Goal: Information Seeking & Learning: Learn about a topic

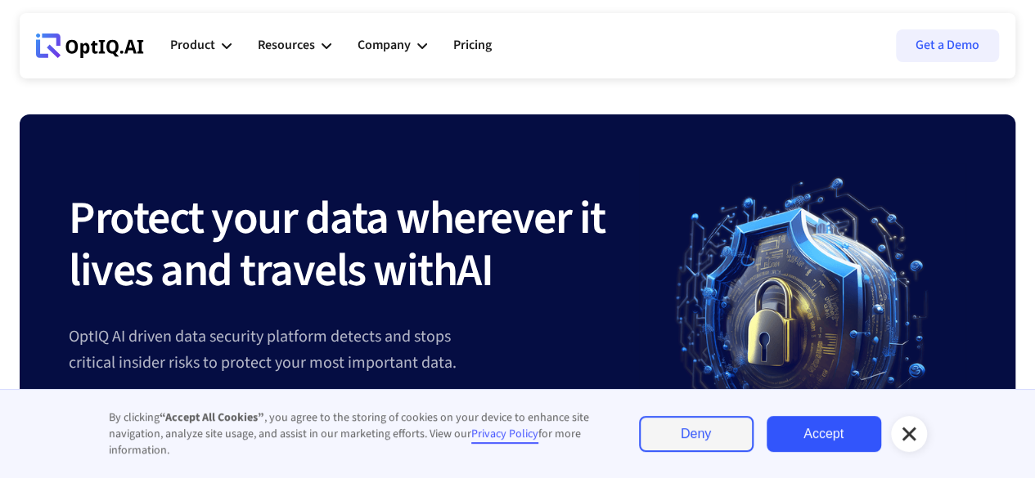
click at [905, 430] on icon at bounding box center [908, 434] width 14 height 14
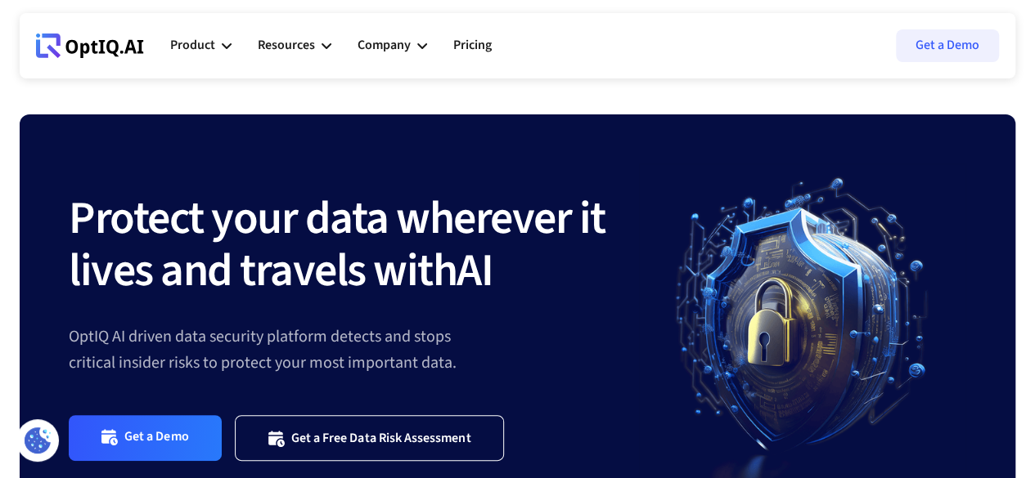
click at [234, 42] on ul "Product AI infrastucture for data security Discovery & Classification AI Securi…" at bounding box center [344, 45] width 348 height 49
click at [228, 42] on icon at bounding box center [227, 46] width 10 height 10
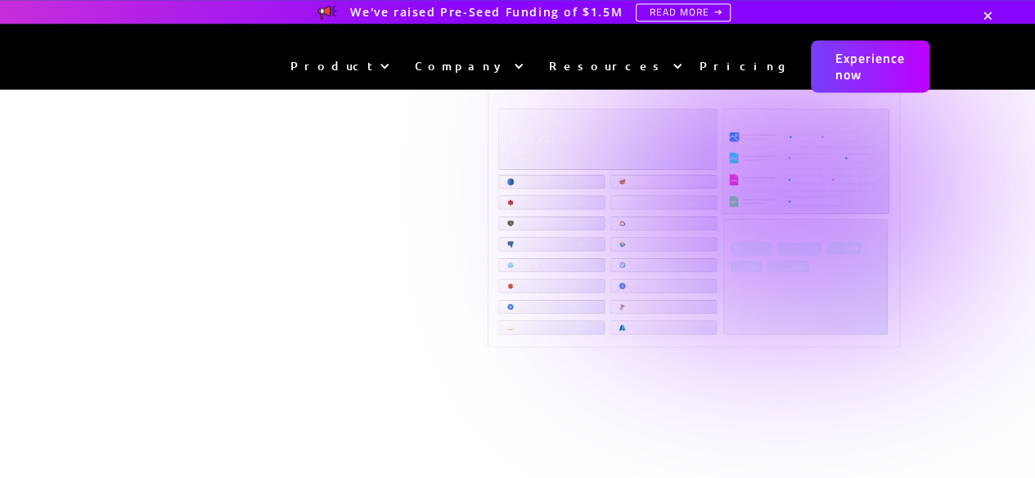
scroll to position [1328, 0]
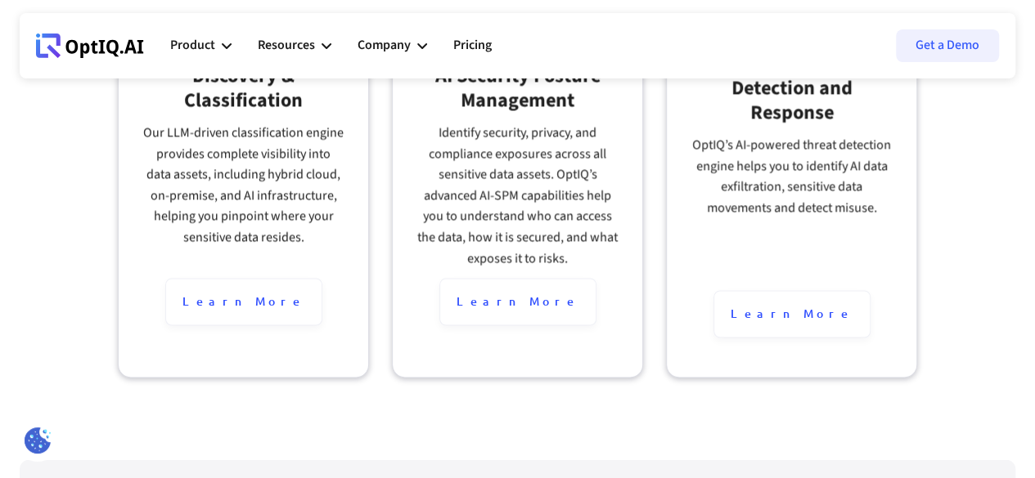
scroll to position [1199, 0]
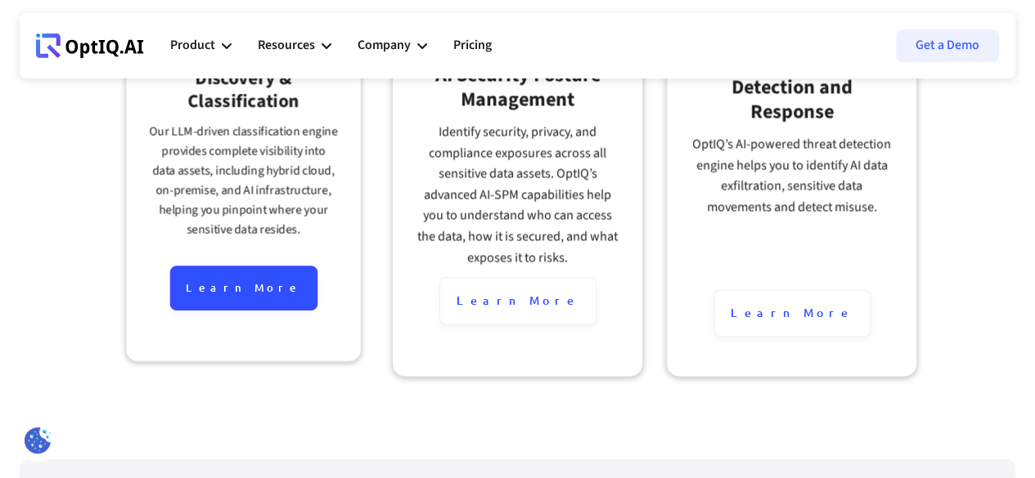
click at [254, 311] on div "Learn More" at bounding box center [242, 288] width 147 height 45
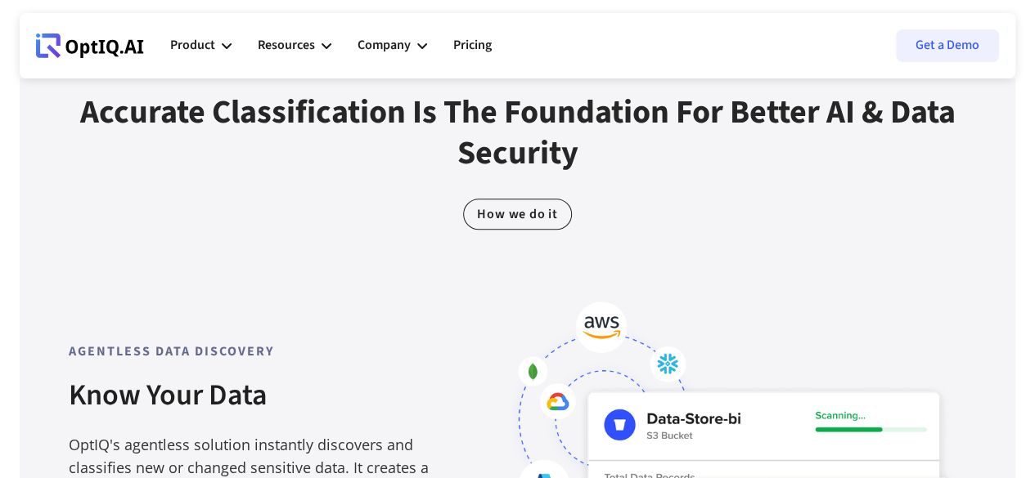
scroll to position [735, 0]
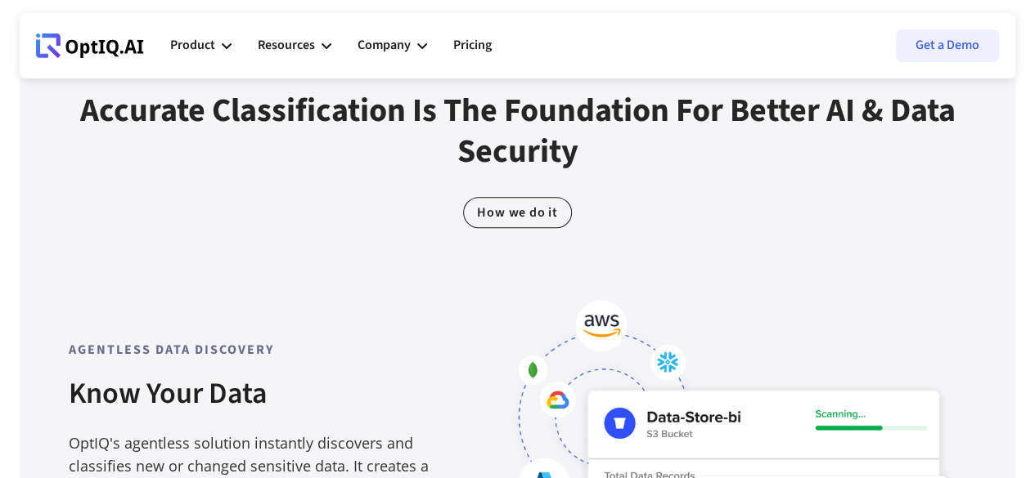
click at [514, 228] on div "How we do it" at bounding box center [517, 212] width 109 height 31
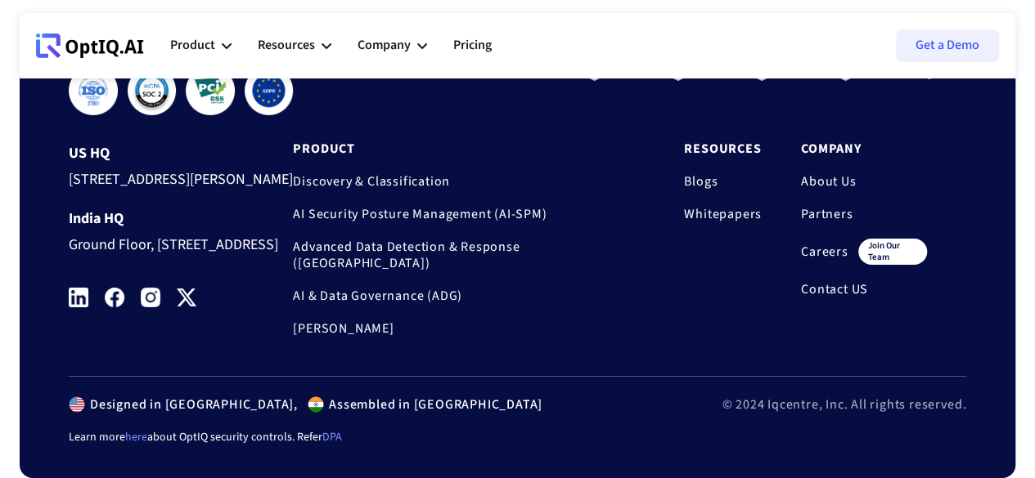
scroll to position [2732, 0]
click at [479, 271] on link "Advanced Data Detection & Response ([GEOGRAPHIC_DATA])" at bounding box center [469, 255] width 352 height 33
